Goal: Information Seeking & Learning: Learn about a topic

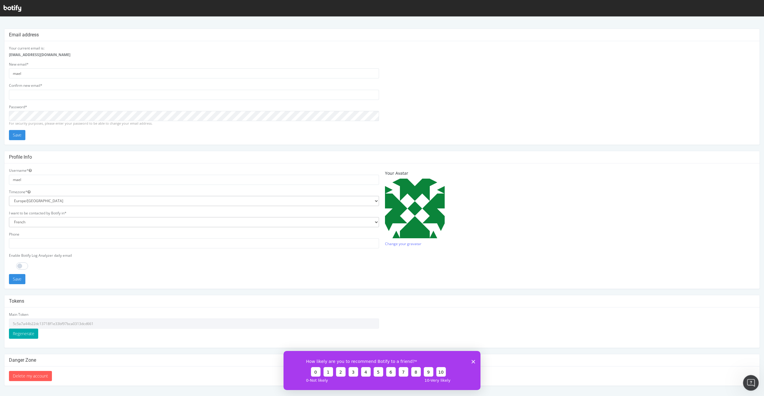
click at [750, 386] on icon "Ouvrir le Messenger Intercom" at bounding box center [750, 383] width 10 height 10
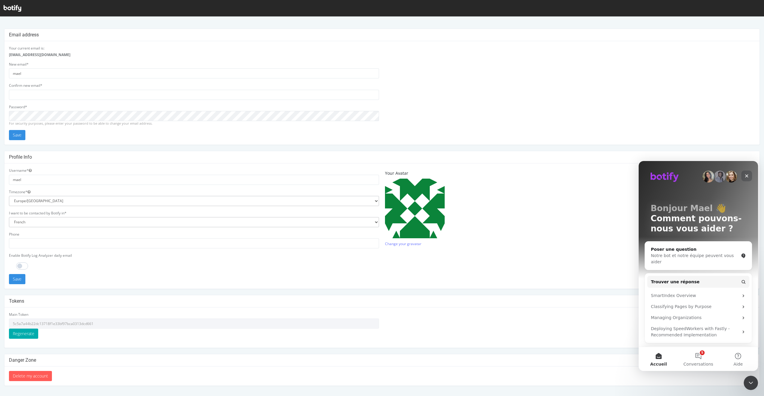
click at [748, 178] on icon "Fermer" at bounding box center [746, 176] width 5 height 5
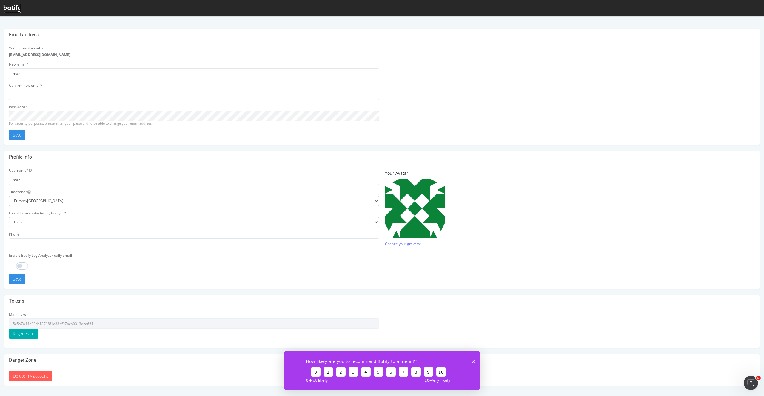
click at [19, 9] on icon at bounding box center [13, 8] width 18 height 7
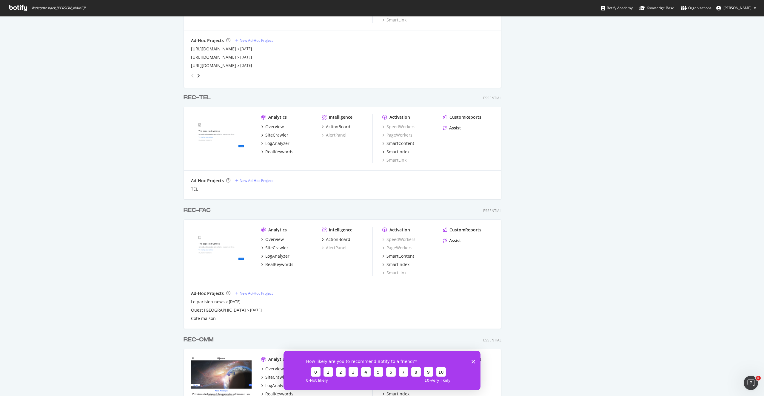
scroll to position [576, 0]
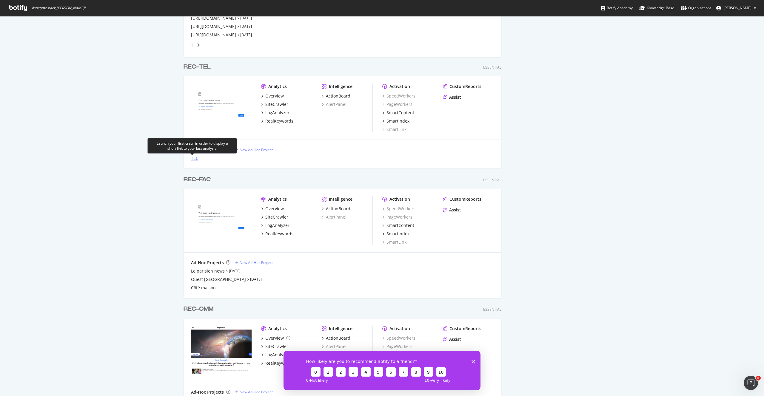
click at [195, 161] on div "TEL" at bounding box center [194, 158] width 7 height 6
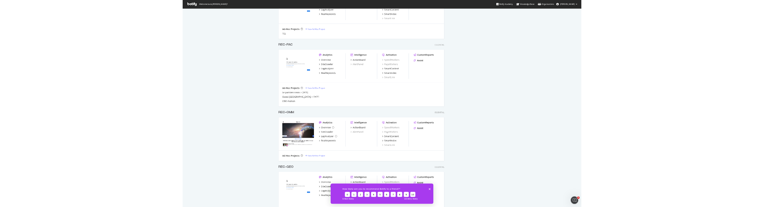
scroll to position [667, 0]
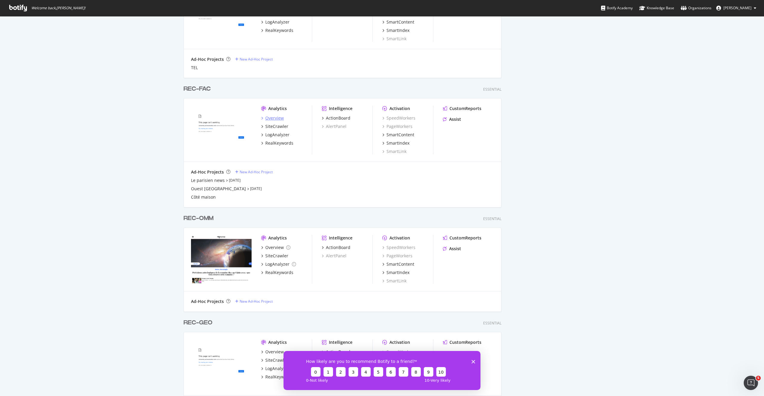
click at [277, 116] on div "Overview" at bounding box center [274, 118] width 19 height 6
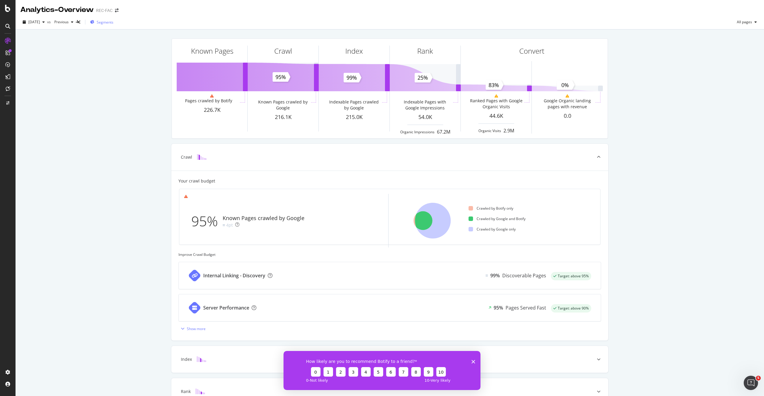
click at [113, 21] on span "Segments" at bounding box center [105, 22] width 17 height 5
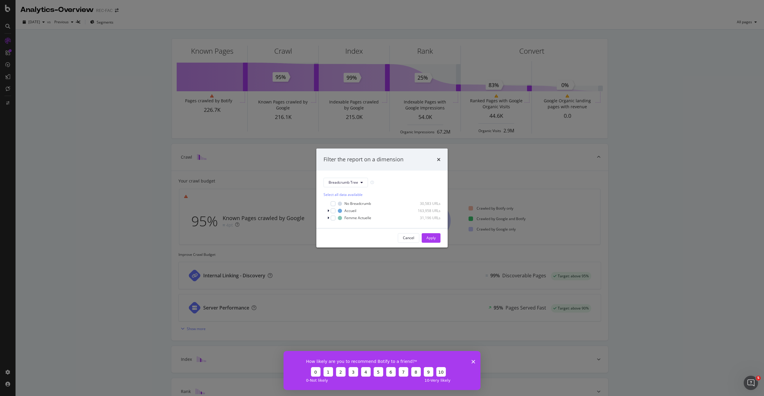
click at [110, 58] on div "Filter the report on a dimension Breadcrumb Tree Select all data available No B…" at bounding box center [382, 198] width 764 height 396
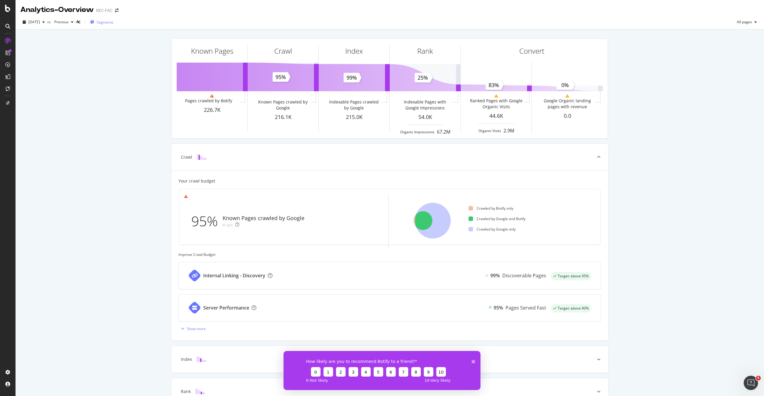
click at [104, 25] on div "Segments" at bounding box center [101, 22] width 23 height 9
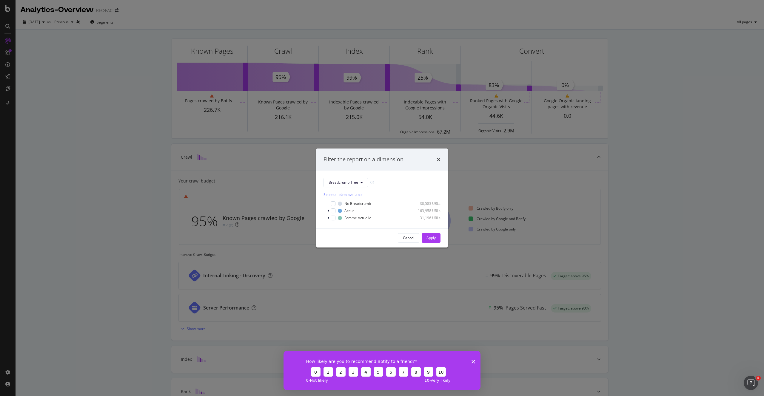
click at [120, 61] on div "Filter the report on a dimension Breadcrumb Tree Select all data available No B…" at bounding box center [382, 198] width 764 height 396
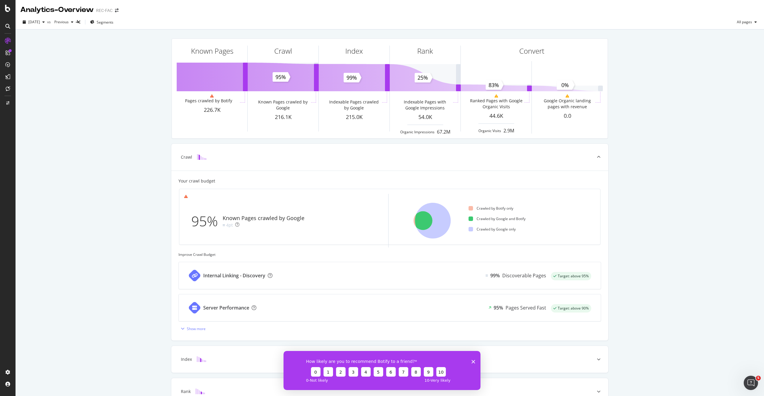
click at [116, 15] on div "2025 Jul. 31st vs Previous Segments All pages" at bounding box center [390, 22] width 749 height 15
click at [110, 10] on div "REC-FAC" at bounding box center [104, 10] width 16 height 6
click at [110, 20] on span "Segments" at bounding box center [105, 22] width 17 height 5
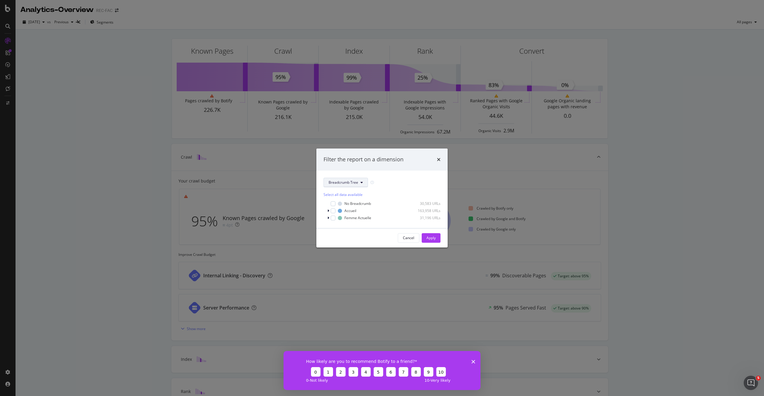
click at [344, 178] on button "Breadcrumb Tree" at bounding box center [346, 183] width 44 height 10
click at [353, 207] on div "pagetype" at bounding box center [348, 204] width 48 height 9
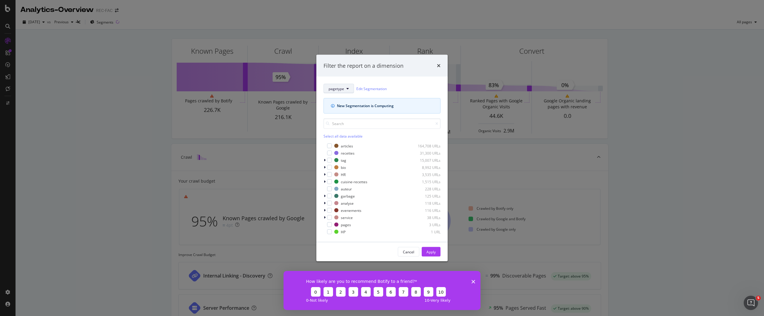
click at [341, 93] on button "pagetype" at bounding box center [339, 89] width 30 height 10
click at [341, 119] on span "pagecategory" at bounding box center [348, 120] width 39 height 5
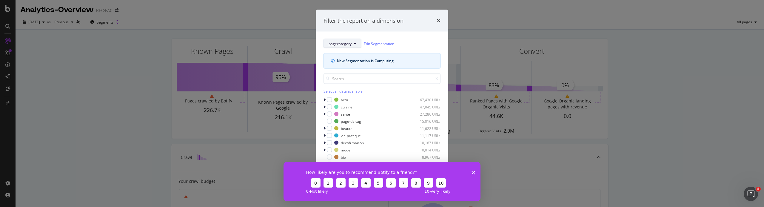
click at [349, 39] on button "pagecategory" at bounding box center [343, 44] width 38 height 10
click at [343, 62] on span "pagetype" at bounding box center [348, 64] width 39 height 5
click at [324, 113] on icon "modal" at bounding box center [325, 115] width 2 height 4
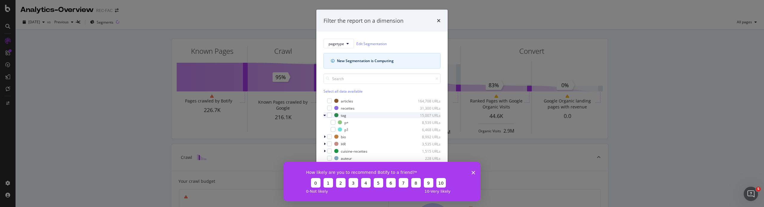
click at [324, 113] on icon "modal" at bounding box center [325, 115] width 2 height 4
click at [472, 175] on div "How likely are you to recommend Botify to a friend? 0 1 2 3 4 5 6 7 8 9 10 0 - …" at bounding box center [382, 180] width 197 height 39
click at [472, 173] on icon "Fermer l'enquête" at bounding box center [474, 172] width 4 height 4
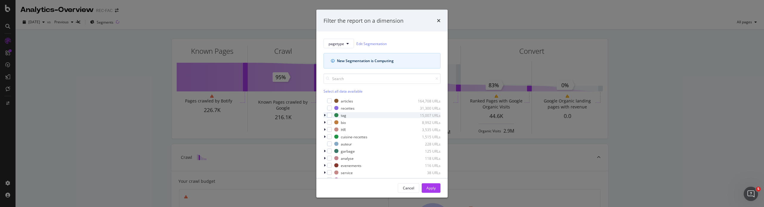
click at [325, 115] on icon "modal" at bounding box center [325, 115] width 2 height 4
click at [352, 159] on div "analyse" at bounding box center [347, 157] width 13 height 5
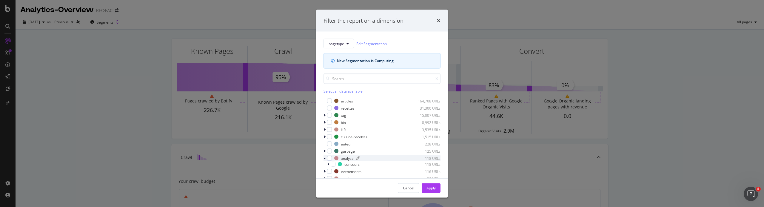
click at [350, 158] on div "analyse" at bounding box center [347, 157] width 13 height 5
click at [340, 42] on span "pagetype" at bounding box center [337, 43] width 16 height 5
click at [343, 71] on div "pagecategory" at bounding box center [348, 74] width 48 height 11
click at [350, 115] on div "sante 27,286 URLs" at bounding box center [387, 113] width 106 height 5
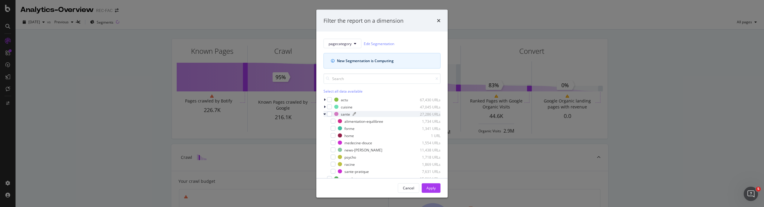
click at [350, 115] on div "sante 27,286 URLs" at bounding box center [387, 113] width 106 height 5
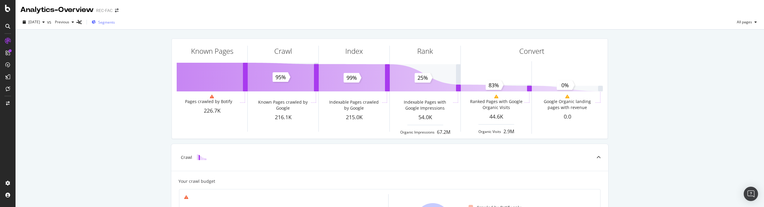
click at [115, 25] on div "Segments" at bounding box center [103, 22] width 23 height 9
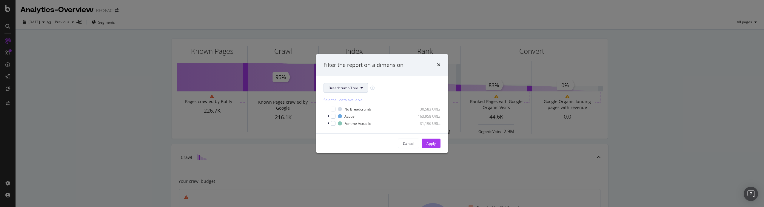
click at [356, 85] on span "Breadcrumb Tree" at bounding box center [344, 87] width 30 height 5
click at [349, 122] on span "pagecategory" at bounding box center [348, 120] width 39 height 5
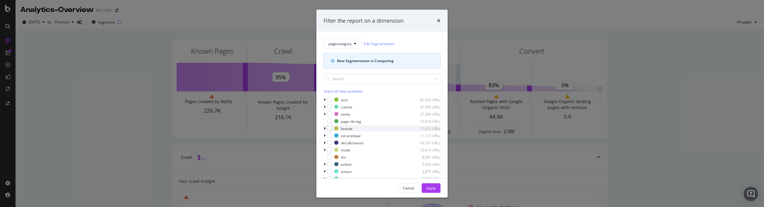
click at [325, 129] on icon "modal" at bounding box center [325, 129] width 2 height 4
click at [324, 128] on icon "modal" at bounding box center [325, 129] width 2 height 4
click at [325, 150] on icon "modal" at bounding box center [325, 150] width 2 height 4
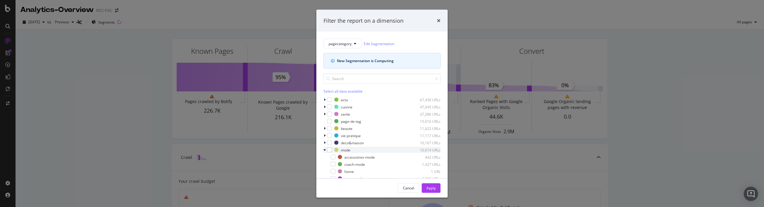
click at [324, 151] on icon "modal" at bounding box center [325, 150] width 2 height 4
click at [352, 47] on button "pagecategory" at bounding box center [343, 44] width 38 height 10
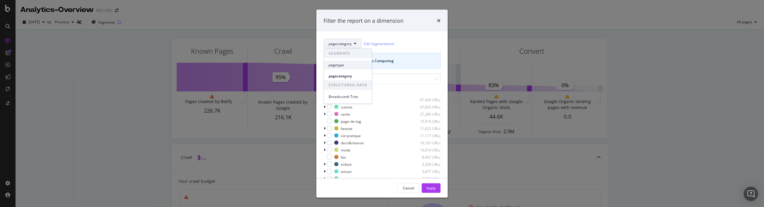
click at [347, 63] on span "pagetype" at bounding box center [348, 64] width 39 height 5
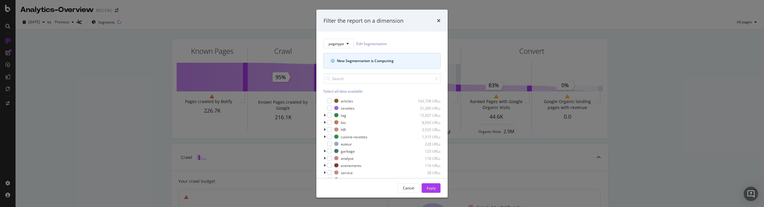
click at [436, 18] on div "Filter the report on a dimension" at bounding box center [382, 21] width 117 height 8
click at [437, 18] on icon "times" at bounding box center [439, 20] width 4 height 5
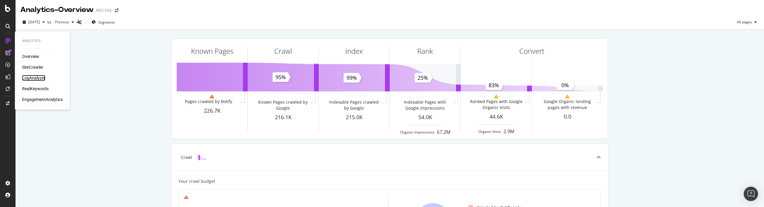
click at [35, 79] on div "LogAnalyzer" at bounding box center [33, 78] width 23 height 6
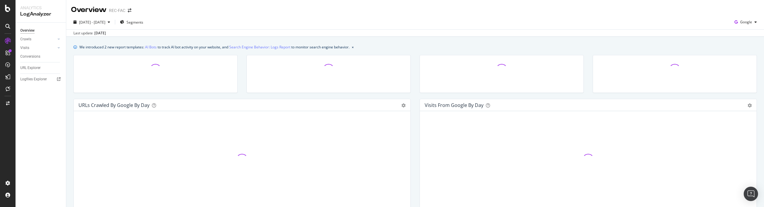
click at [32, 61] on div "Overview Crawls Daily Distribution Segments Distribution HTTP Codes Resources V…" at bounding box center [41, 115] width 50 height 184
click at [36, 69] on div "URL Explorer" at bounding box center [30, 68] width 20 height 6
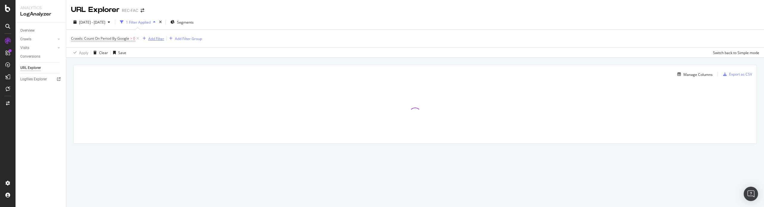
click at [150, 38] on div "Add Filter" at bounding box center [156, 38] width 16 height 5
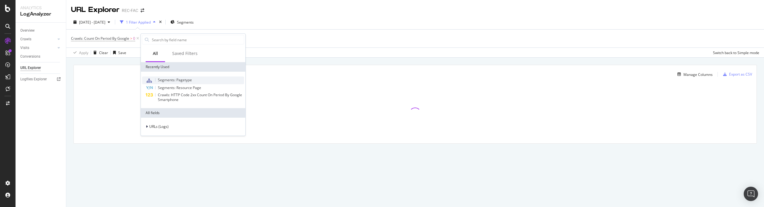
click at [173, 82] on span "Segments: Pagetype" at bounding box center [175, 79] width 34 height 5
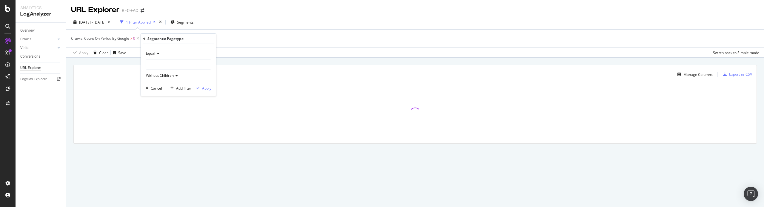
click at [156, 63] on div at bounding box center [178, 65] width 65 height 10
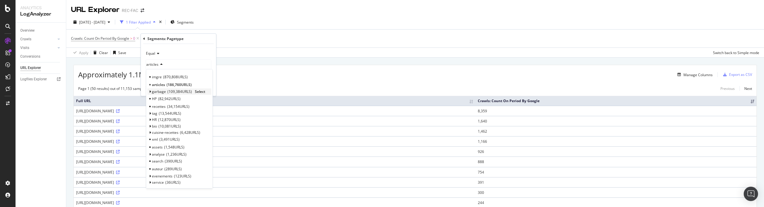
click at [157, 90] on span "garbage" at bounding box center [159, 91] width 14 height 5
click at [201, 92] on span "Select" at bounding box center [200, 91] width 10 height 5
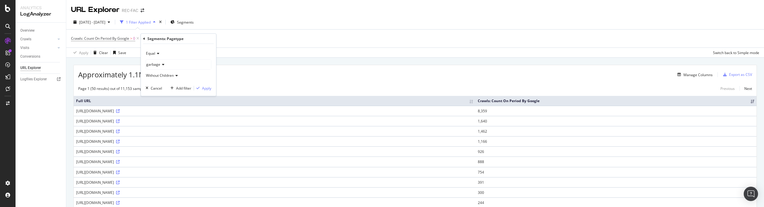
click at [169, 77] on span "Without Children" at bounding box center [160, 75] width 28 height 5
click at [178, 96] on span "Without Children" at bounding box center [164, 95] width 31 height 5
click at [204, 88] on div "Apply" at bounding box center [206, 88] width 9 height 5
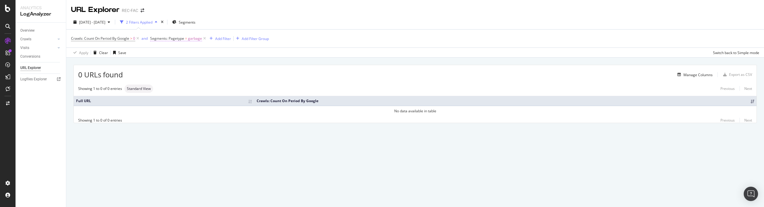
click at [190, 38] on span "garbage" at bounding box center [195, 38] width 14 height 8
click at [170, 64] on icon at bounding box center [172, 64] width 4 height 4
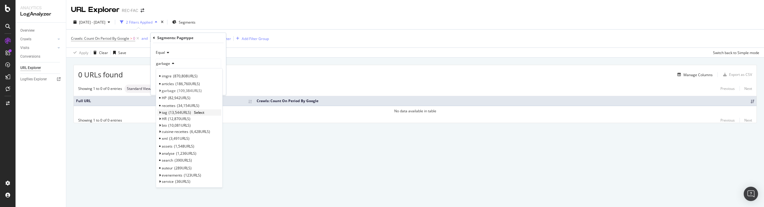
click at [162, 110] on span "tag" at bounding box center [164, 112] width 5 height 5
click at [197, 110] on span "Select" at bounding box center [199, 112] width 10 height 5
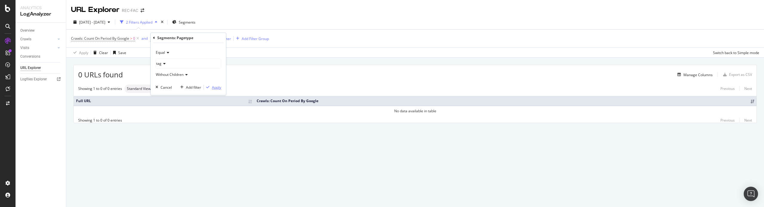
click at [216, 88] on div "Apply" at bounding box center [216, 87] width 9 height 5
click at [289, 141] on div "0 URLs found Manage Columns Export as CSV Showing 1 to 0 of 0 entries Standard …" at bounding box center [415, 101] width 698 height 86
click at [138, 39] on icon at bounding box center [137, 39] width 5 height 6
click at [116, 38] on icon at bounding box center [116, 39] width 5 height 6
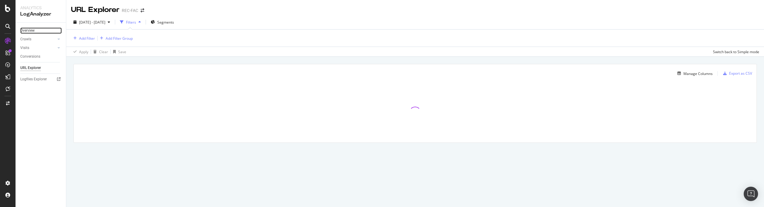
click at [39, 31] on link "Overview" at bounding box center [40, 30] width 41 height 6
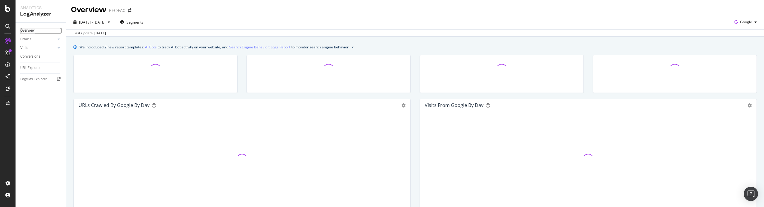
click at [36, 30] on link "Overview" at bounding box center [40, 30] width 41 height 6
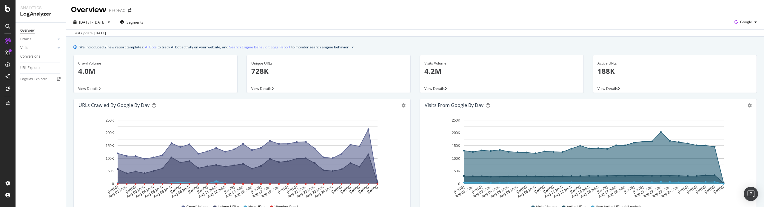
click at [116, 12] on div "REC-FAC" at bounding box center [117, 10] width 16 height 6
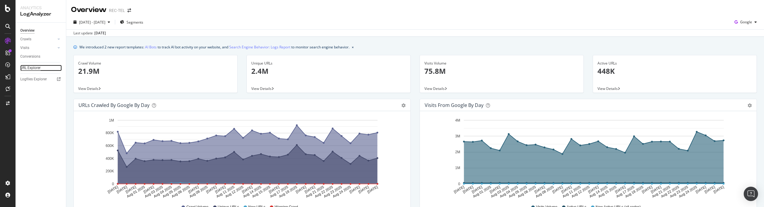
click at [33, 66] on div "URL Explorer" at bounding box center [30, 68] width 20 height 6
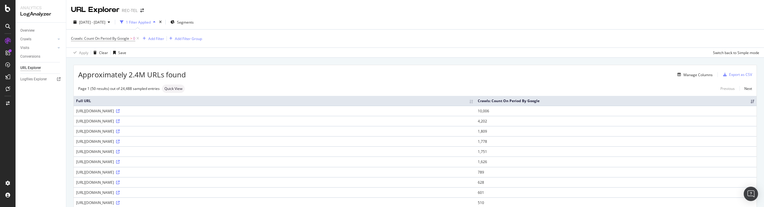
click at [176, 112] on div "https://www.programme-tv.net/telfront/site/scripts/1759.0dadb167572a65dbea74.js" at bounding box center [274, 110] width 397 height 5
click at [254, 70] on div "Approximately 2.4M URLs found Manage Columns Export as CSV" at bounding box center [415, 72] width 683 height 15
click at [158, 38] on div "Add Filter" at bounding box center [156, 38] width 16 height 5
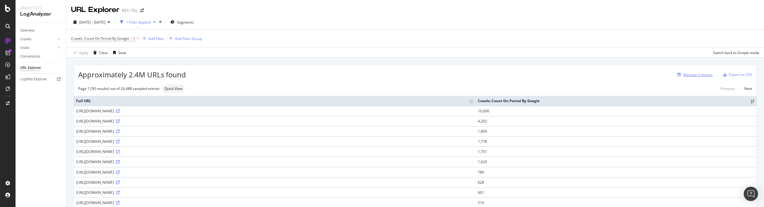
click at [702, 76] on div "Manage Columns" at bounding box center [697, 74] width 29 height 5
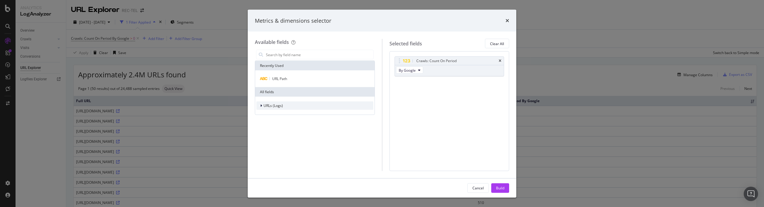
click at [276, 105] on span "URLs (Logs)" at bounding box center [273, 105] width 19 height 5
click at [277, 124] on span "Segments" at bounding box center [275, 123] width 17 height 5
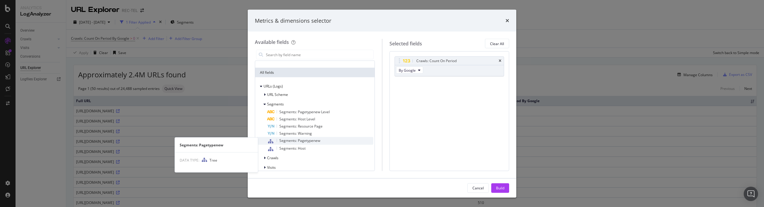
scroll to position [25, 0]
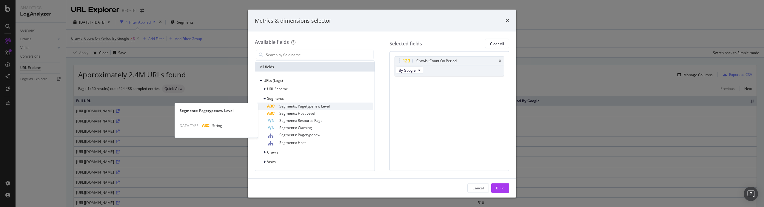
click at [288, 106] on span "Segments: Pagetypenew Level" at bounding box center [304, 106] width 50 height 5
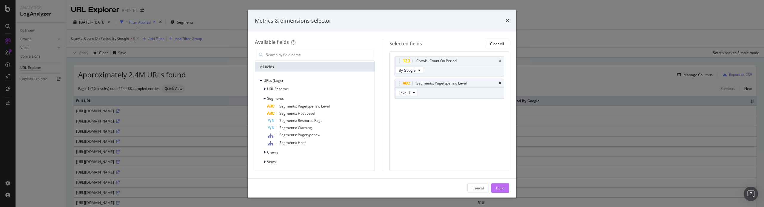
click at [503, 187] on div "Build" at bounding box center [500, 187] width 8 height 5
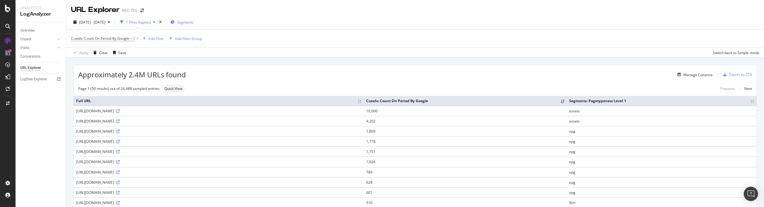
click at [194, 24] on span "Segments" at bounding box center [185, 22] width 17 height 5
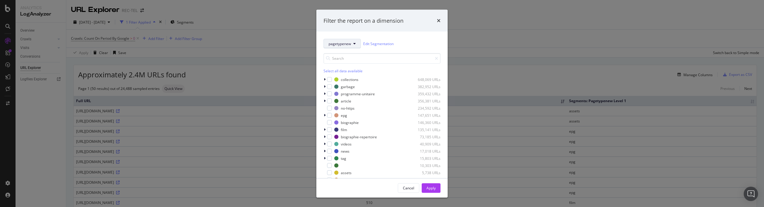
click at [343, 41] on span "pagetypenew" at bounding box center [340, 43] width 22 height 5
click at [495, 48] on div "Filter the report on a dimension pagetypenew Edit Segmentation Select all data …" at bounding box center [382, 103] width 764 height 207
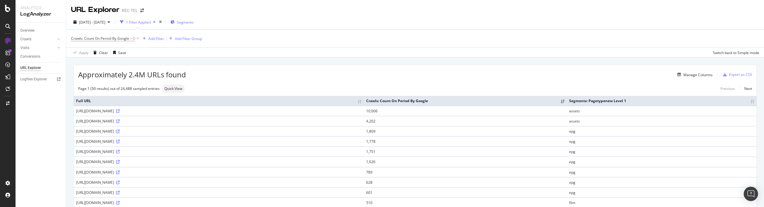
click at [194, 24] on div "Segments" at bounding box center [181, 22] width 23 height 9
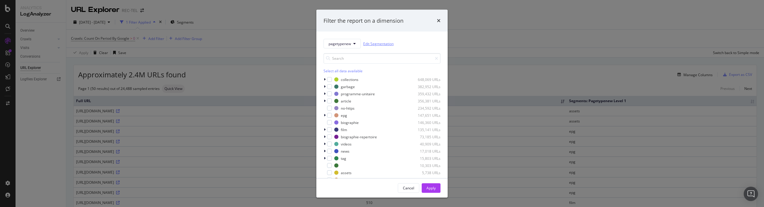
click at [375, 42] on link "Edit Segmentation" at bounding box center [378, 43] width 30 height 6
click at [375, 45] on link "Edit Segmentation" at bounding box center [378, 43] width 30 height 6
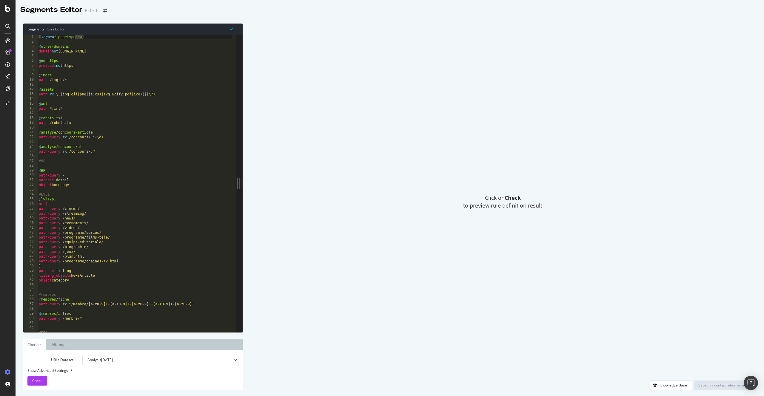
drag, startPoint x: 75, startPoint y: 37, endPoint x: 81, endPoint y: 37, distance: 6.9
click at [81, 37] on div "[ segment : pagetypenew ] @ other-domains domain not [DOMAIN_NAME] @ no-https p…" at bounding box center [186, 186] width 297 height 303
type textarea "[segment:pagetype]"
click at [709, 382] on div "Save this configuration as active" at bounding box center [724, 385] width 53 height 9
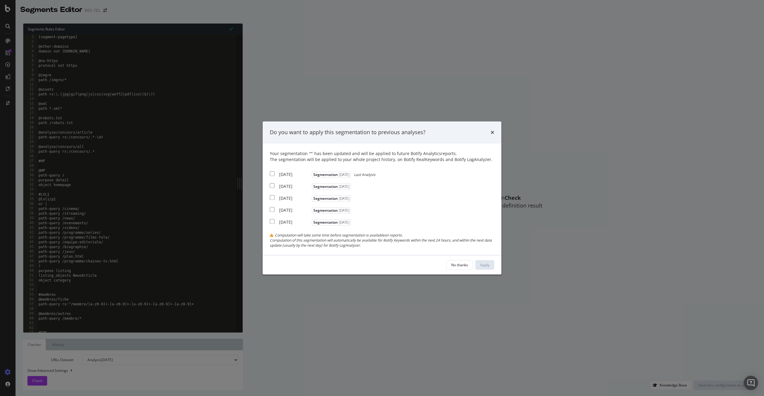
click at [290, 176] on div "[DATE]" at bounding box center [294, 175] width 31 height 6
checkbox input "true"
click at [492, 269] on button "Apply" at bounding box center [484, 266] width 19 height 10
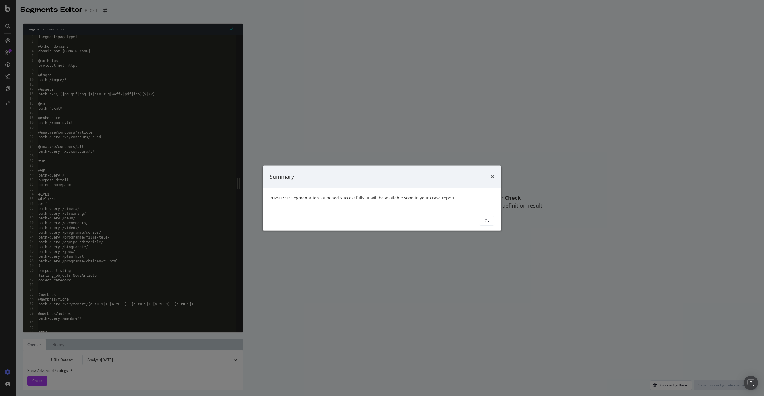
click at [487, 226] on div "Ok" at bounding box center [382, 220] width 239 height 19
click at [489, 217] on div "Ok" at bounding box center [487, 221] width 4 height 8
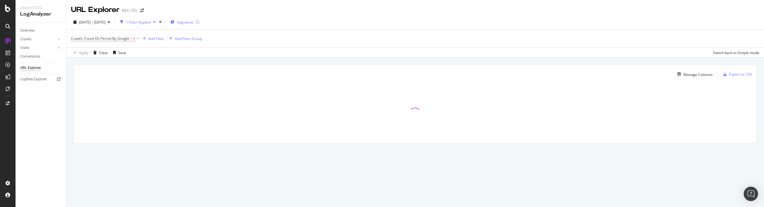
click at [194, 26] on div "Segments" at bounding box center [181, 22] width 23 height 9
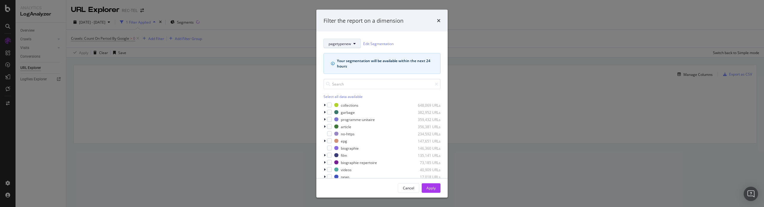
click at [346, 45] on span "pagetypenew" at bounding box center [340, 43] width 22 height 5
click at [424, 41] on div "pagetypenew Edit Segmentation" at bounding box center [382, 44] width 117 height 10
click at [439, 21] on icon "times" at bounding box center [439, 20] width 4 height 5
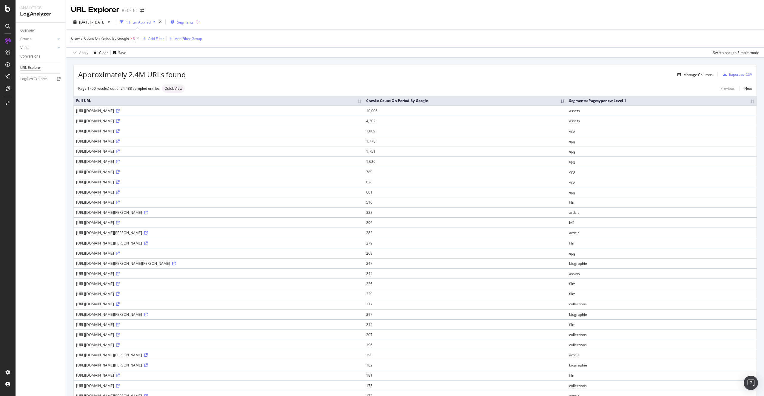
click at [194, 24] on span "Segments" at bounding box center [185, 22] width 17 height 5
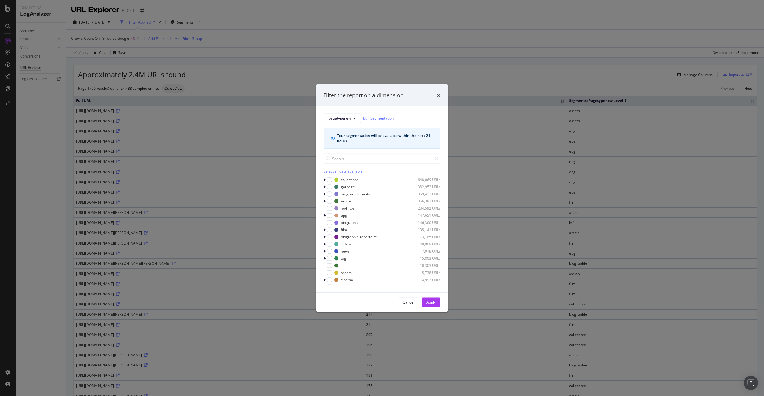
click at [309, 12] on div "Filter the report on a dimension pagetypenew Edit Segmentation Your segmentatio…" at bounding box center [382, 198] width 764 height 396
